Goal: Task Accomplishment & Management: Manage account settings

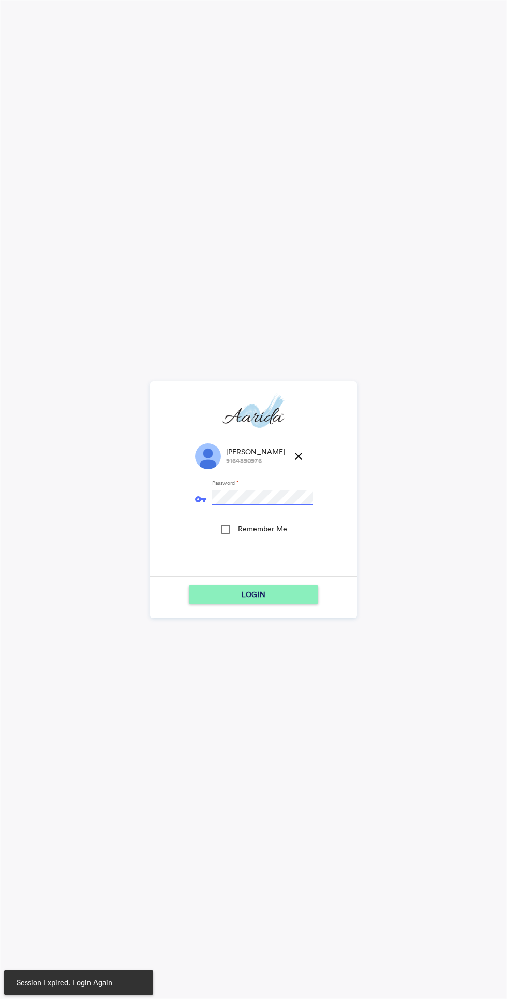
click at [230, 525] on div "Remember Me" at bounding box center [225, 529] width 9 height 9
click at [279, 589] on div "LOGIN" at bounding box center [253, 594] width 121 height 19
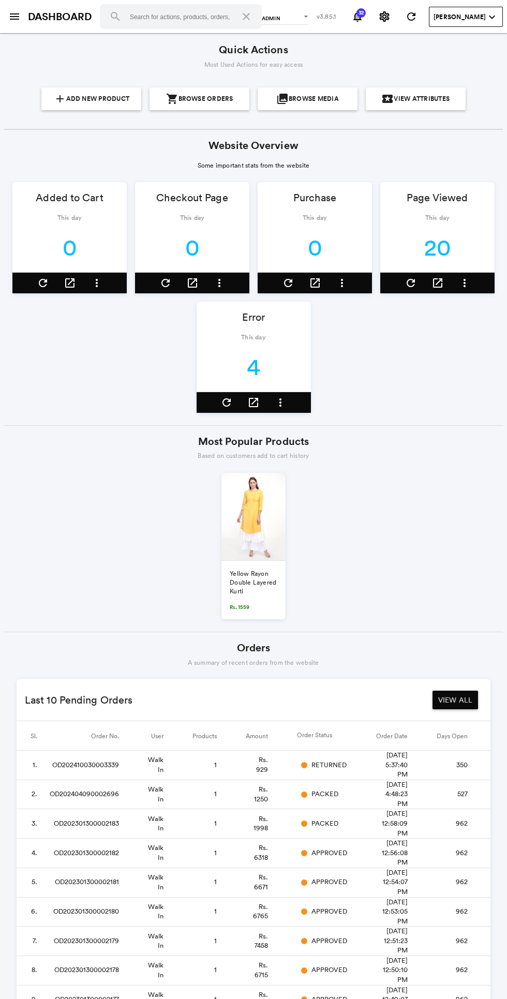
click at [12, 14] on md-icon "menu" at bounding box center [14, 16] width 12 height 12
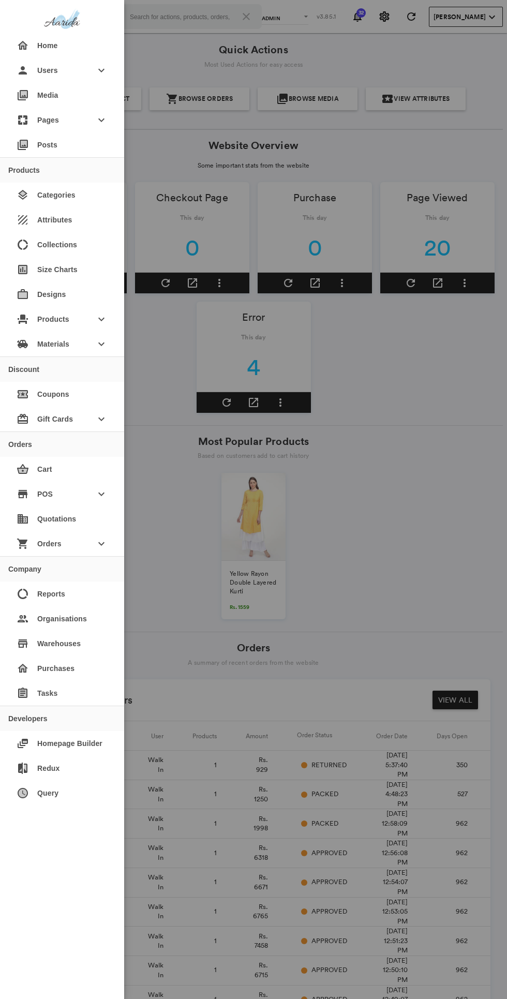
click at [86, 547] on span "Orders" at bounding box center [62, 544] width 50 height 19
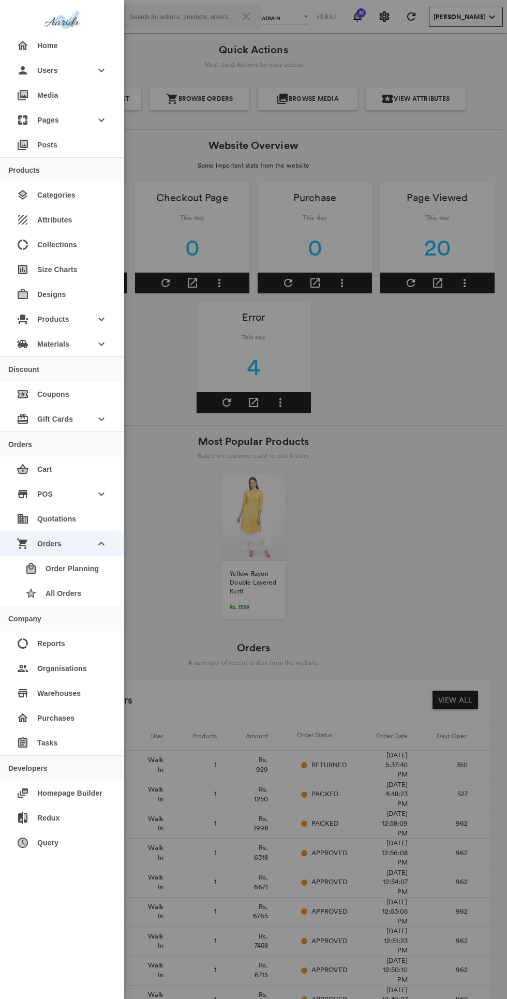
click at [93, 603] on div "star All Orders" at bounding box center [66, 593] width 99 height 25
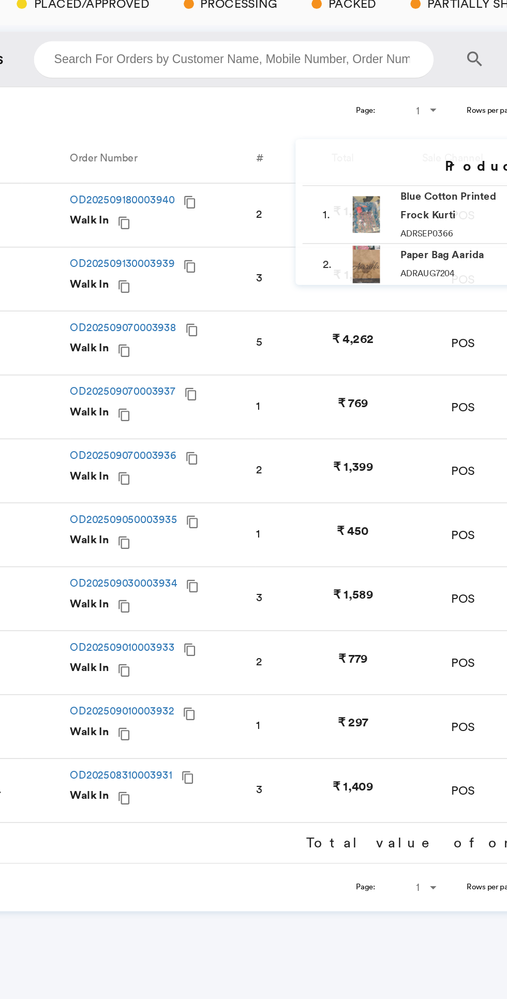
click at [203, 205] on div "2" at bounding box center [210, 206] width 17 height 10
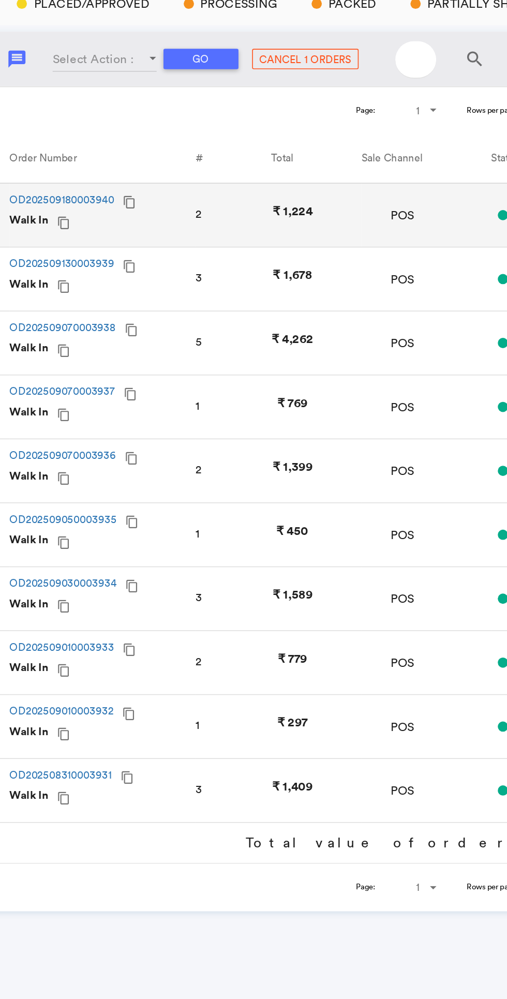
scroll to position [0, 36]
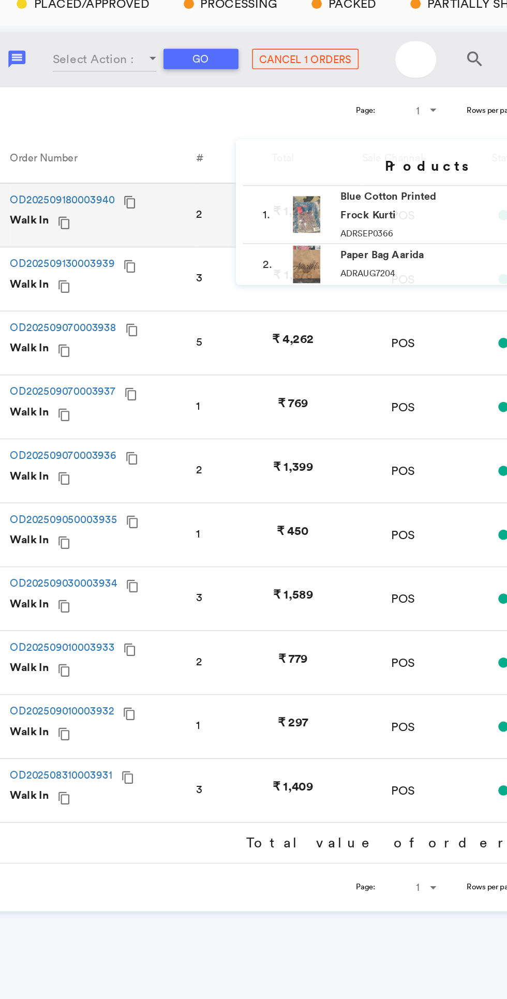
click at [176, 203] on div "2" at bounding box center [174, 206] width 17 height 10
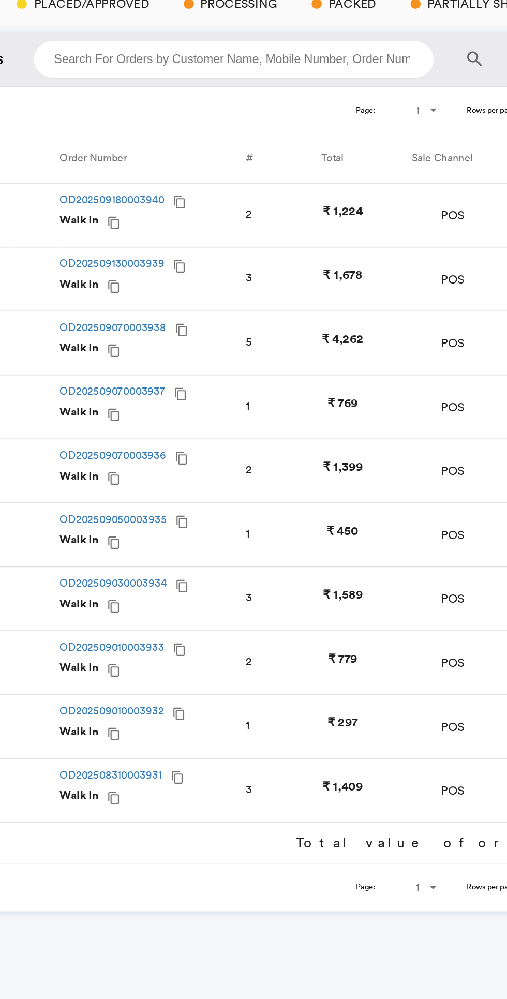
scroll to position [0, 0]
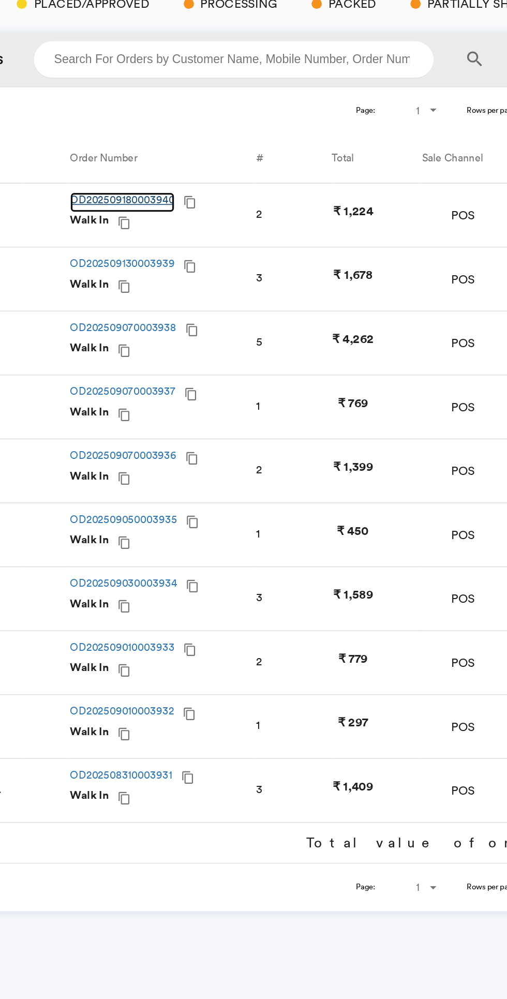
click at [144, 197] on link "OD202509180003940" at bounding box center [121, 198] width 64 height 12
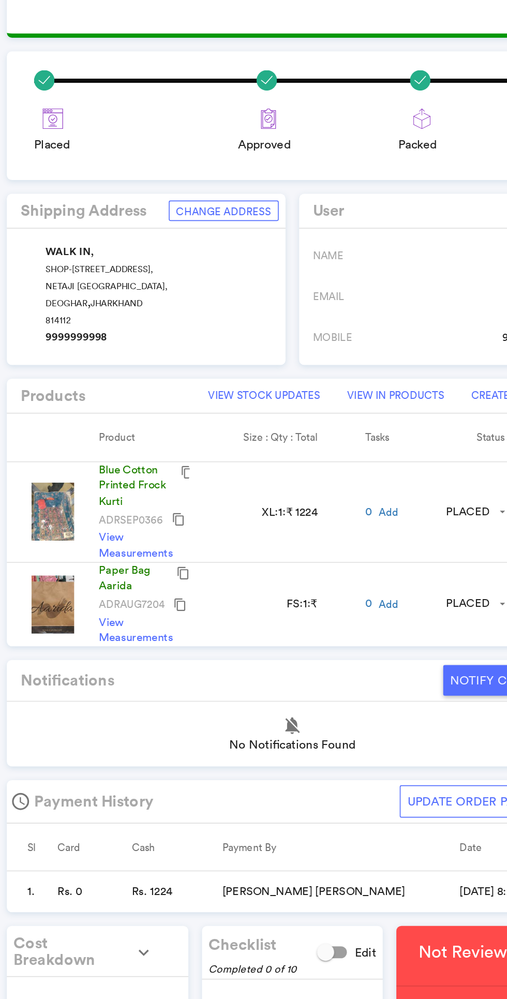
click at [41, 371] on img at bounding box center [32, 385] width 26 height 35
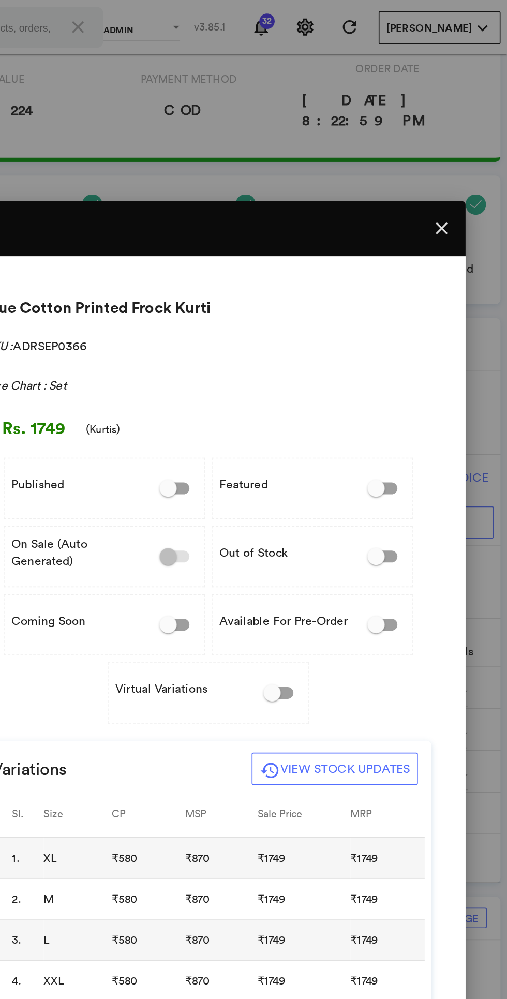
click at [464, 136] on md-icon "close" at bounding box center [467, 138] width 12 height 12
